Goal: Download file/media

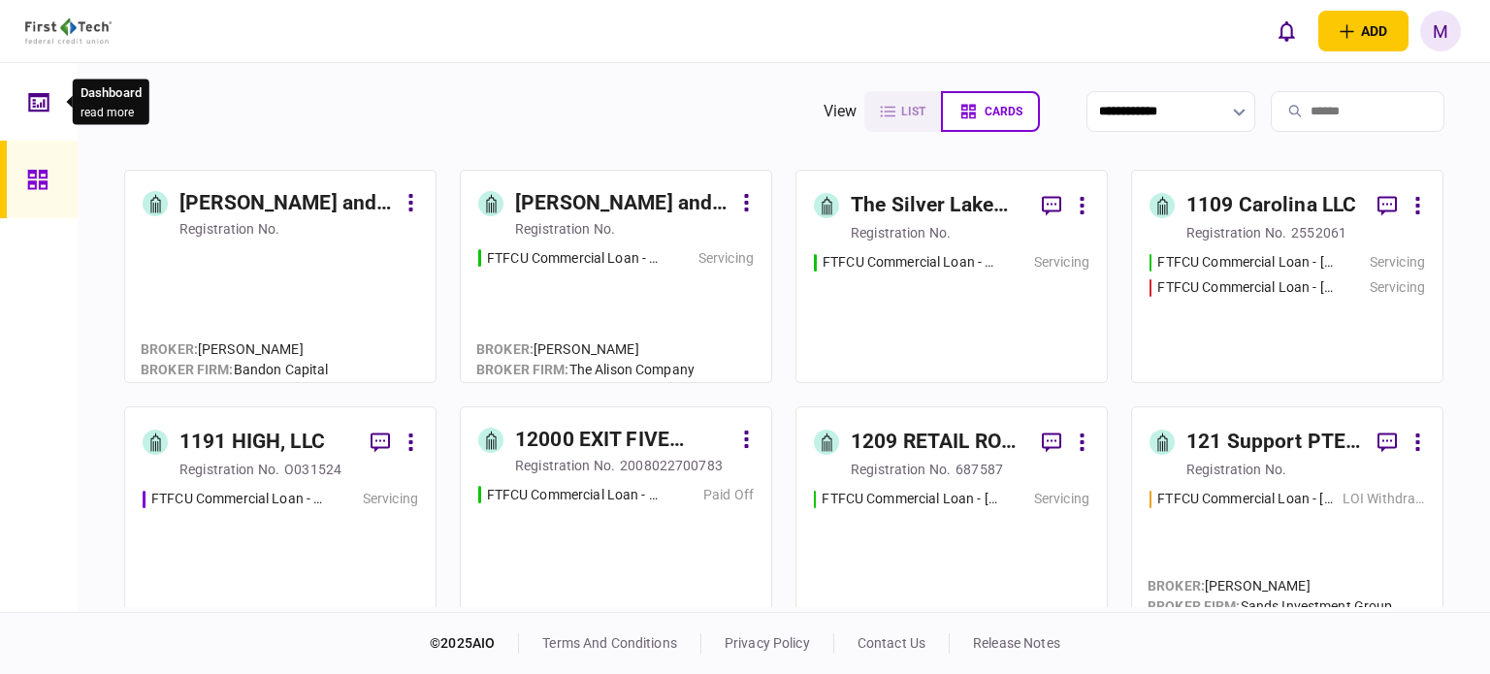
click at [50, 100] on div at bounding box center [43, 102] width 31 height 78
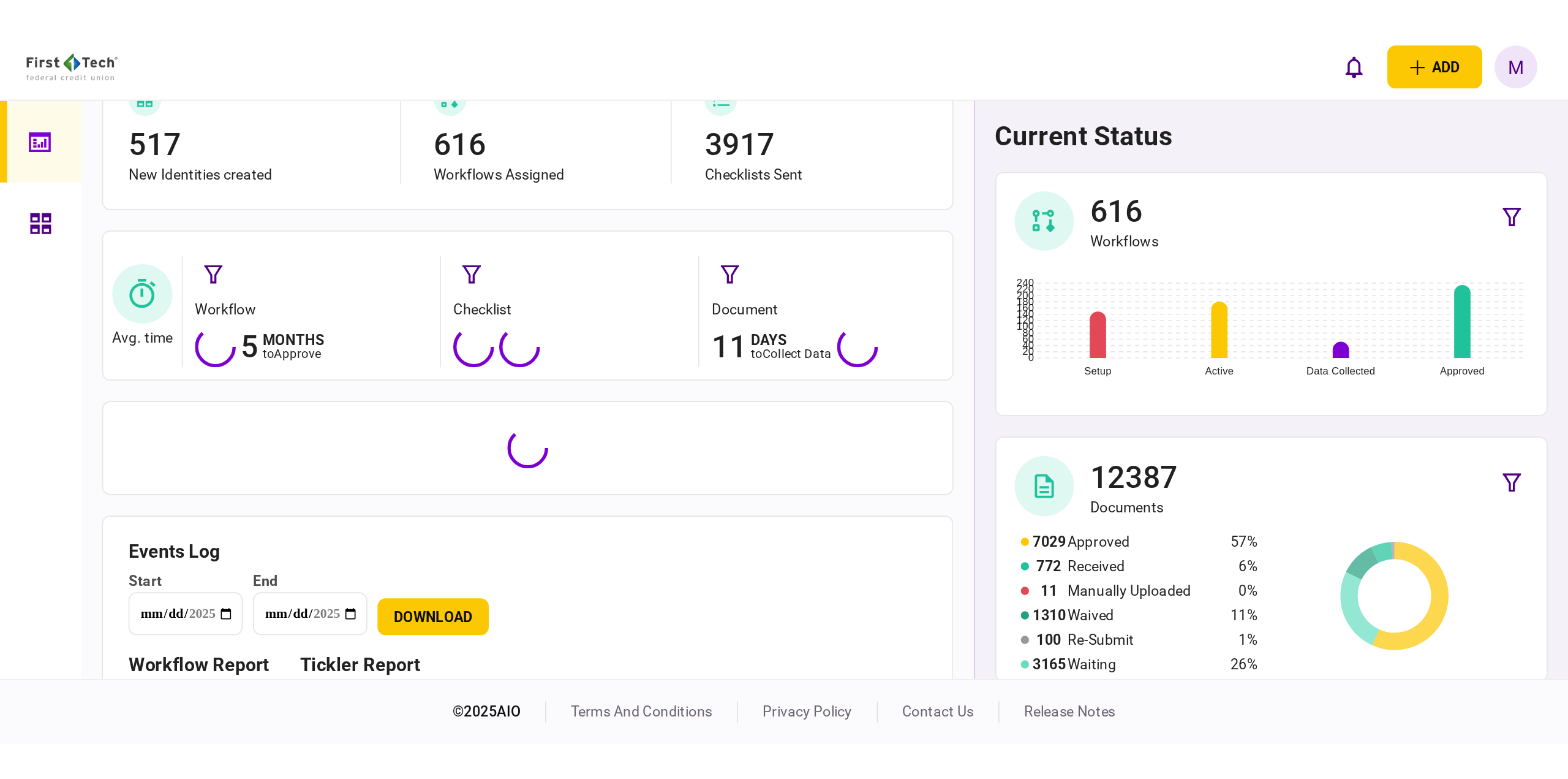
scroll to position [156, 0]
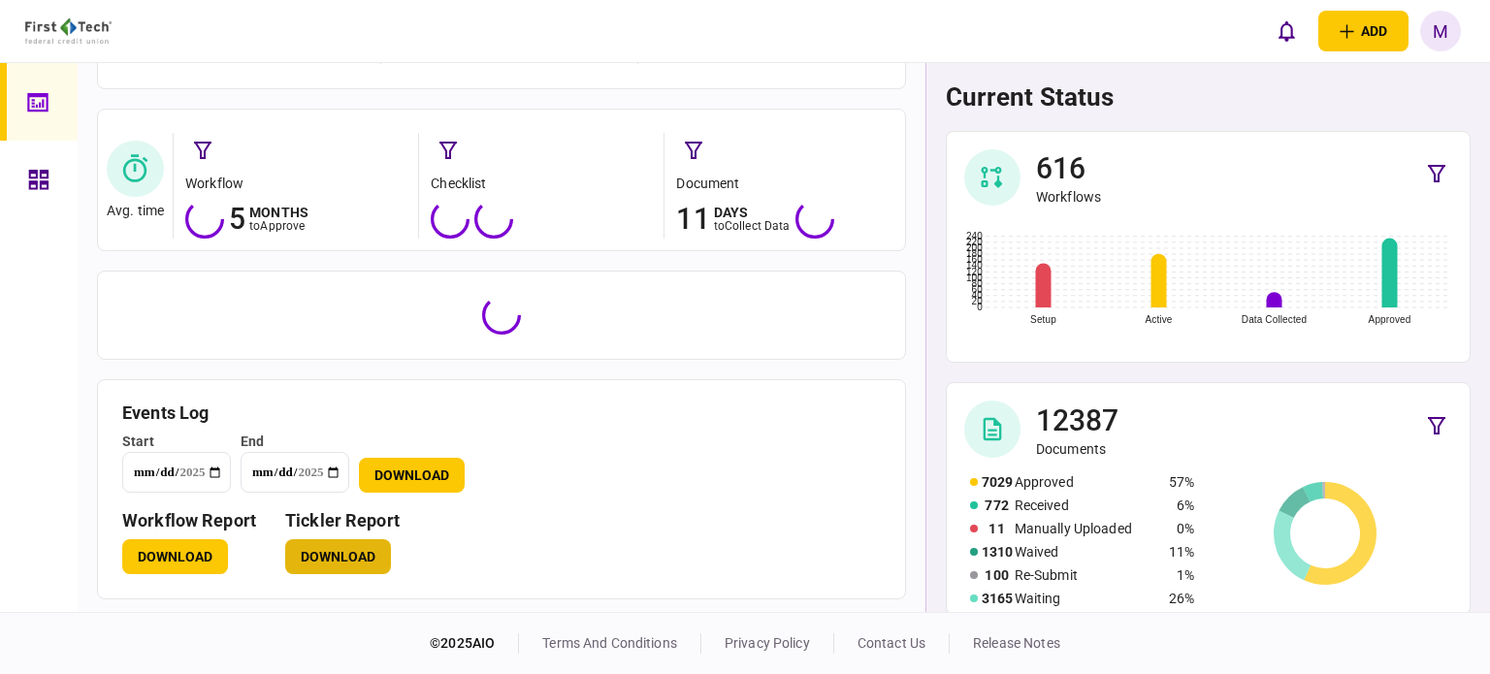
click at [345, 565] on button "Download" at bounding box center [338, 556] width 106 height 35
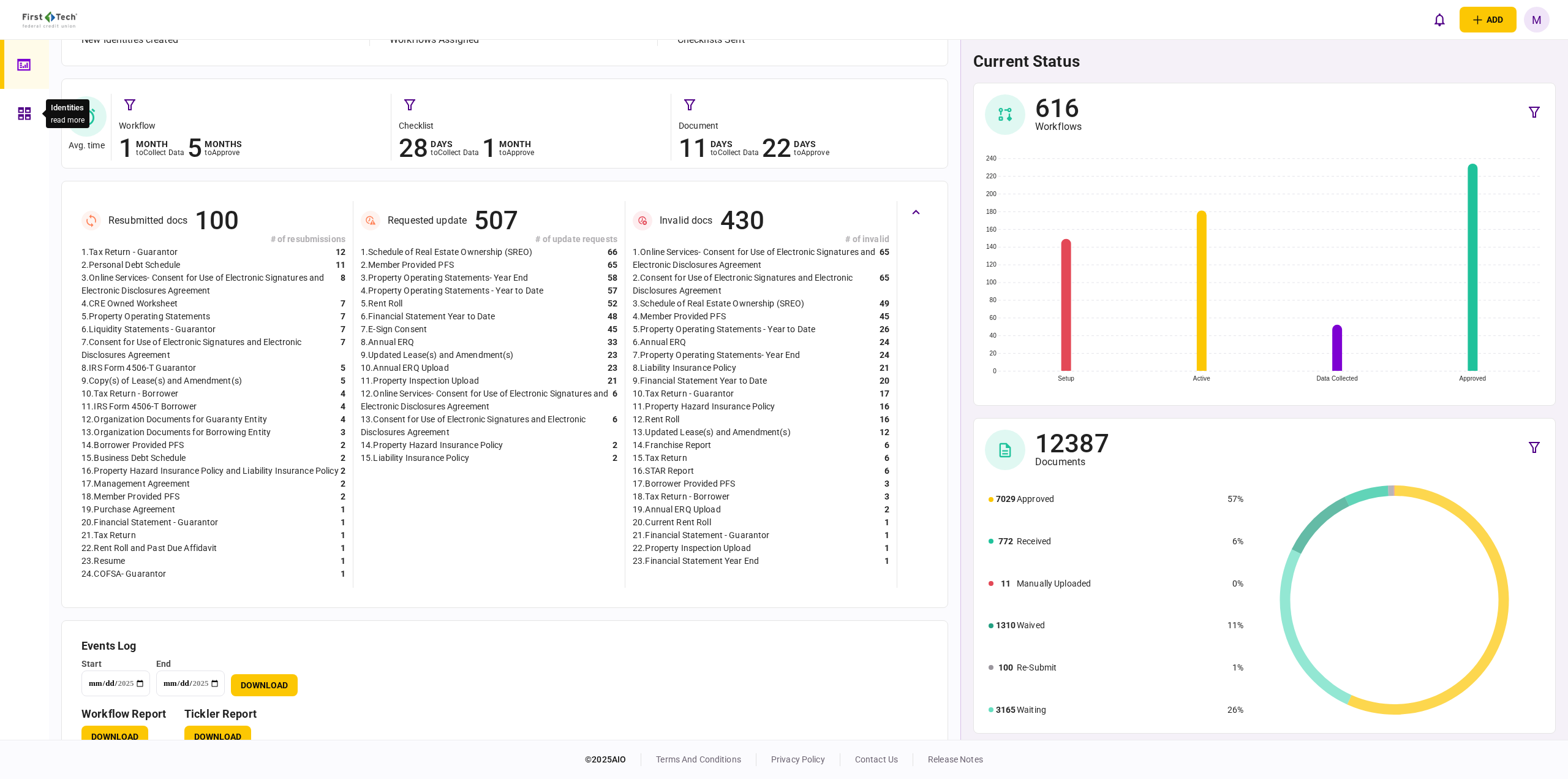
click at [20, 124] on div at bounding box center [27, 114] width 20 height 49
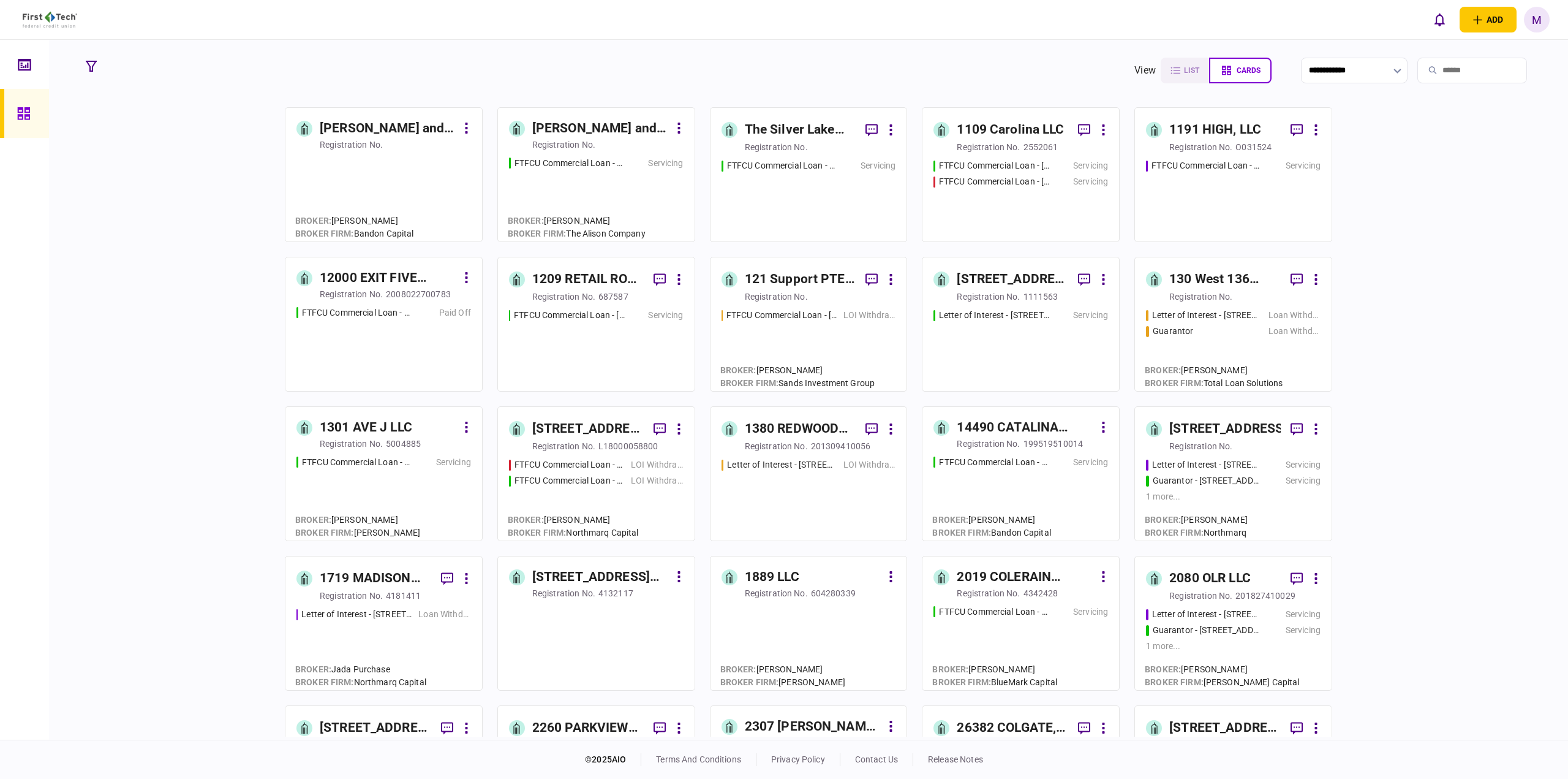
click at [940, 72] on input "search" at bounding box center [1473, 70] width 110 height 26
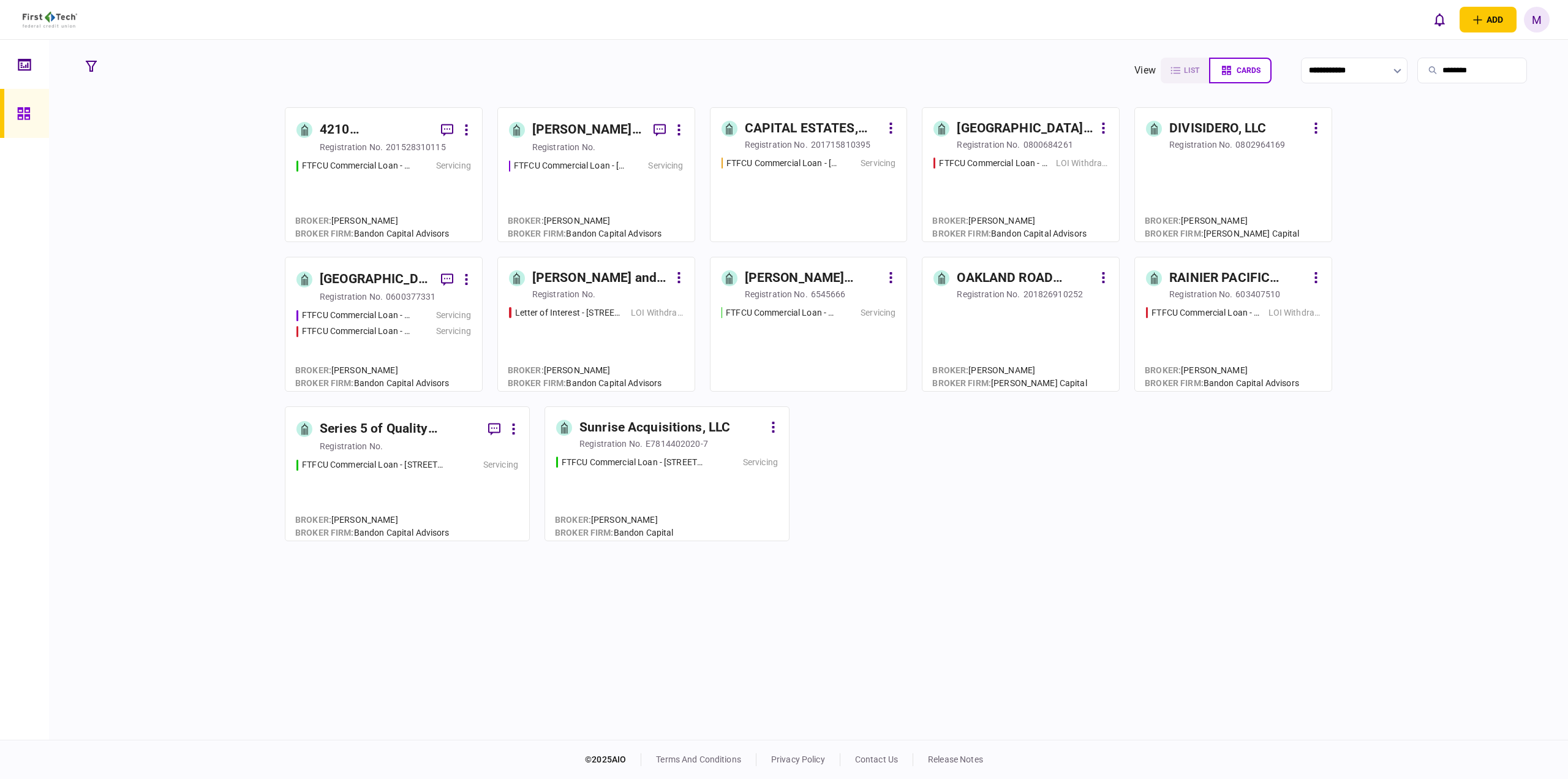
type input "*******"
click at [801, 217] on div "FTFCU Commercial Loan - [STREET_ADDRESS][PERSON_NAME] Servicing" at bounding box center [809, 193] width 174 height 74
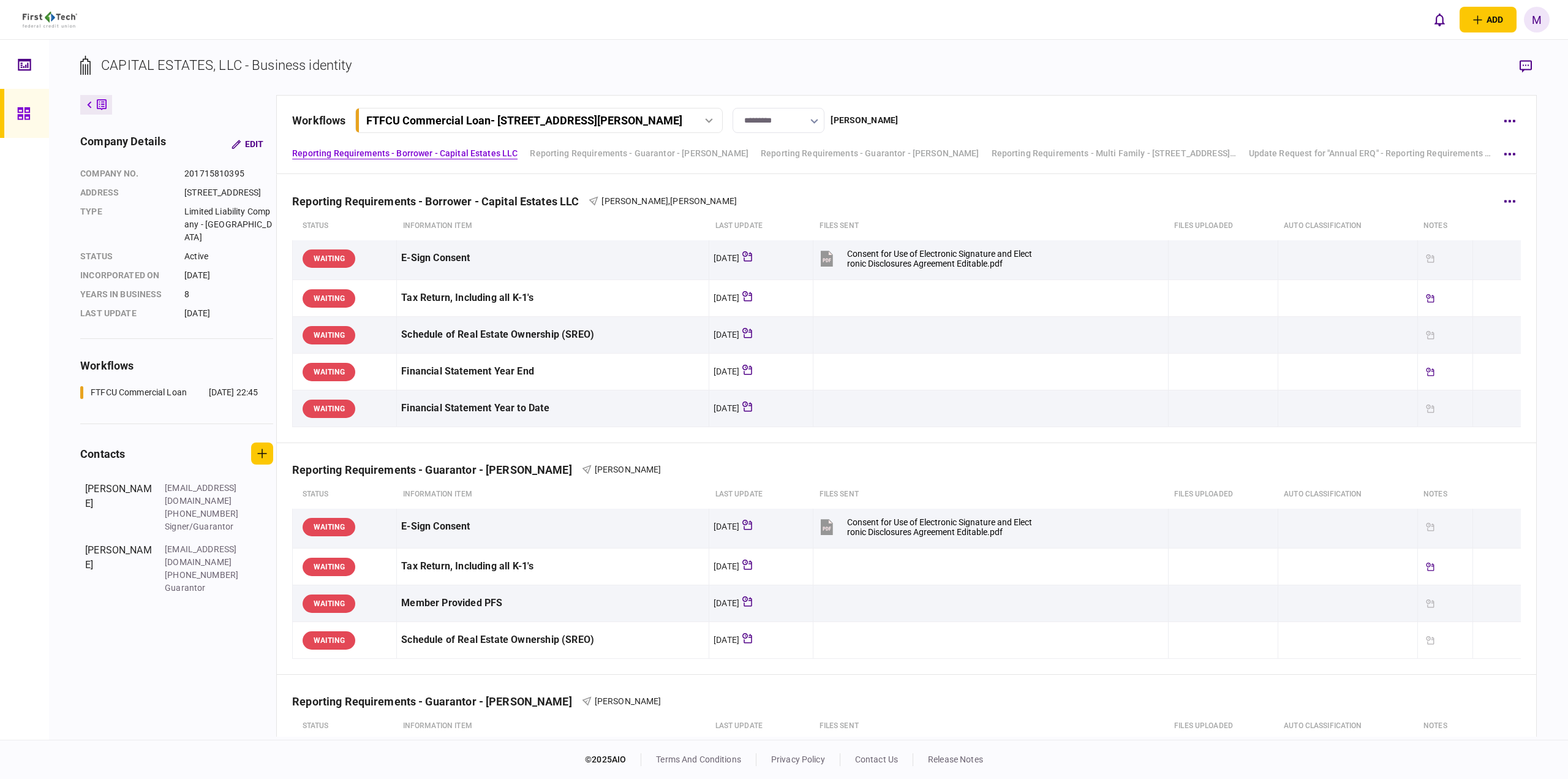
click at [940, 207] on div "Reporting Requirements - Borrower - Capital Estates LLC [PERSON_NAME] , [PERSON…" at bounding box center [907, 193] width 1229 height 37
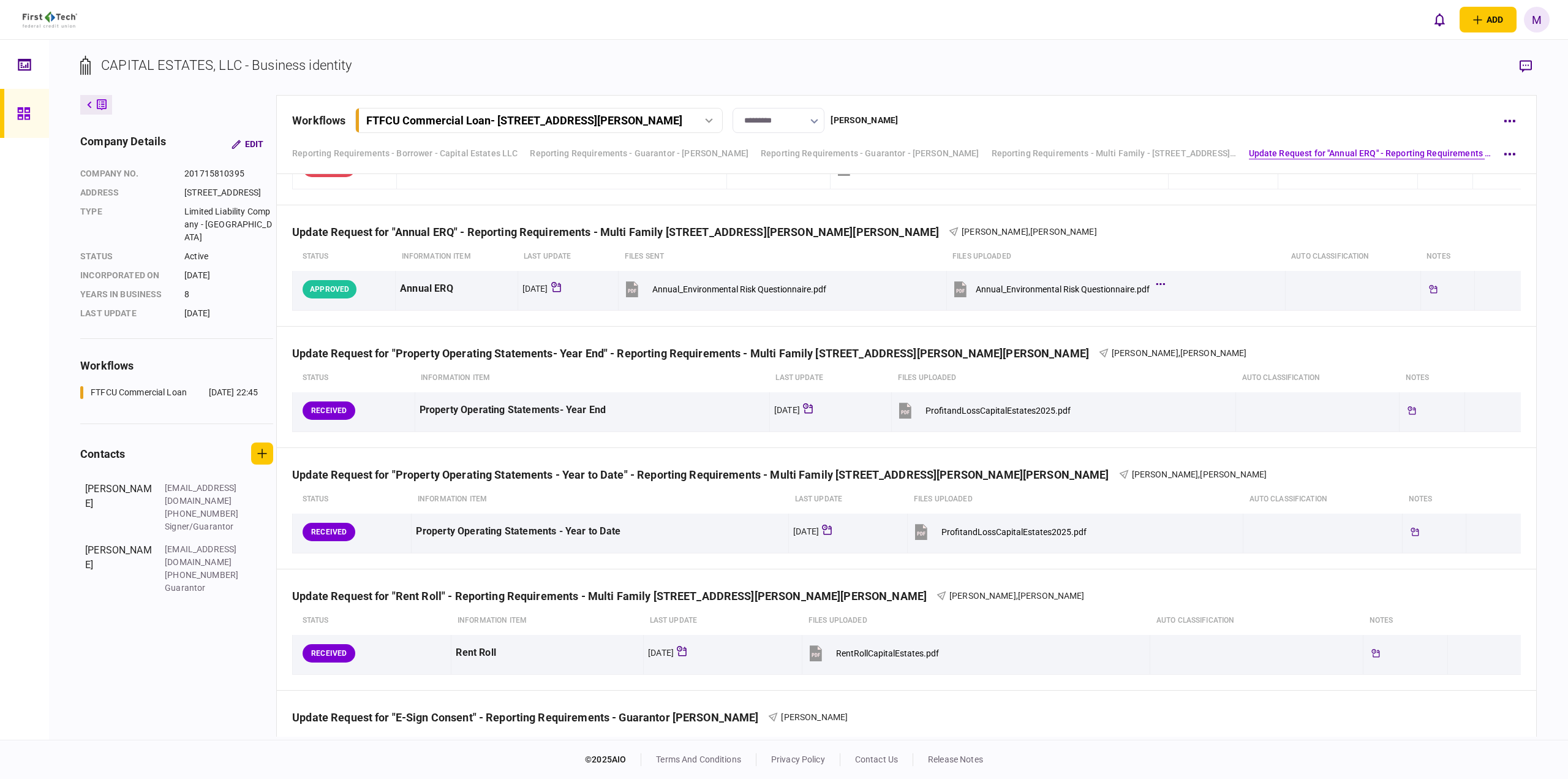
scroll to position [1054, 0]
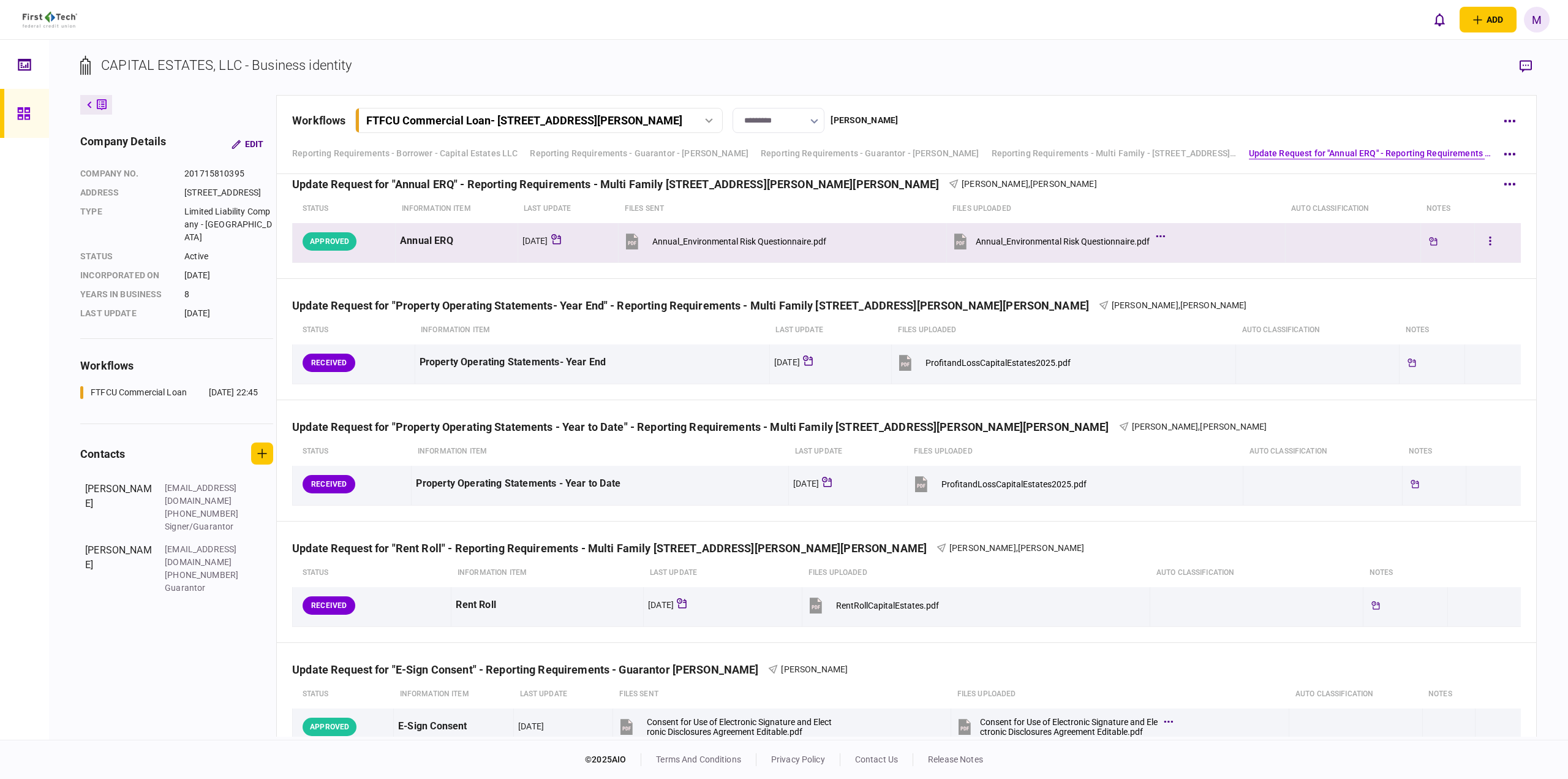
click at [940, 245] on td "Annual_Environmental Risk Questionnaire.pdf" at bounding box center [1116, 243] width 338 height 40
